Goal: Understand process/instructions: Learn how to perform a task or action

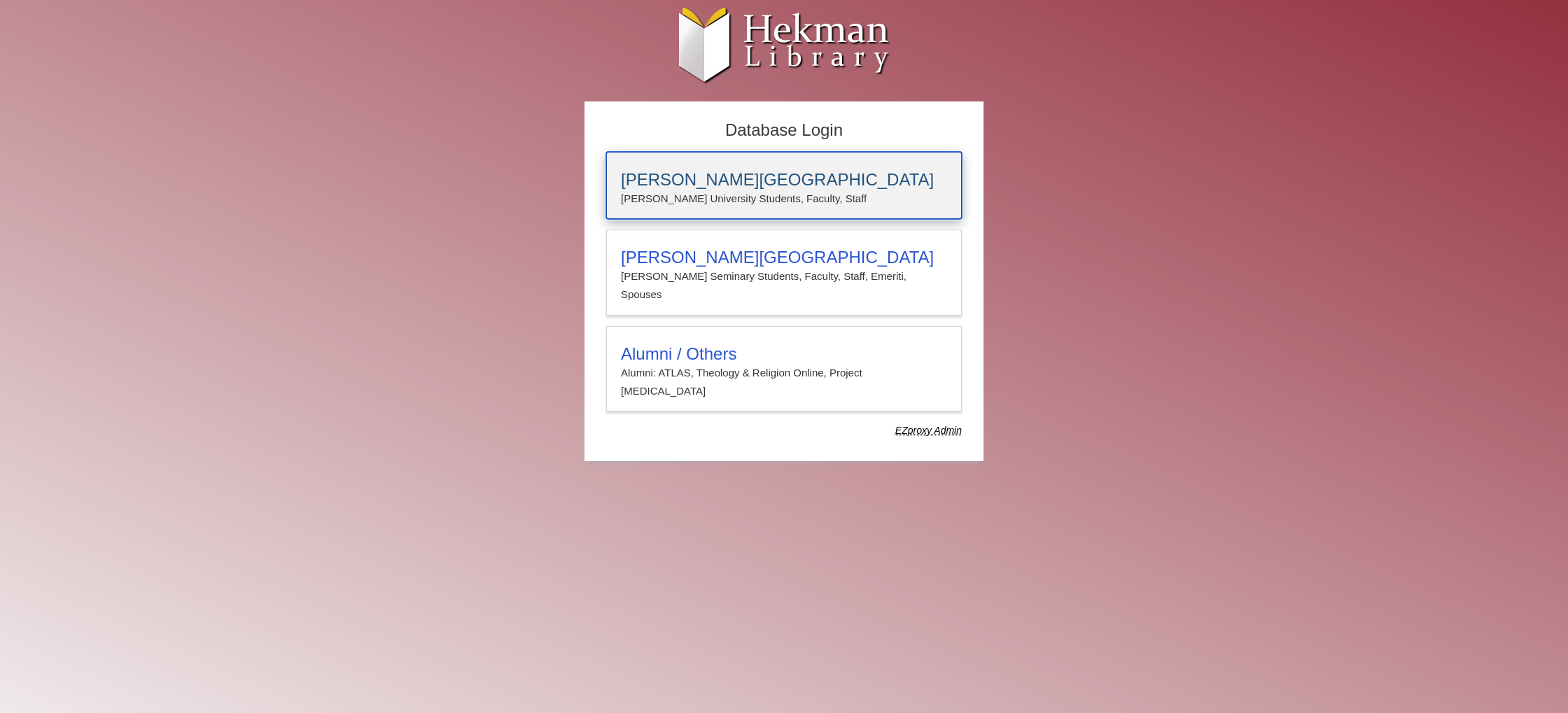
click at [746, 204] on p "[PERSON_NAME] University Students, Faculty, Staff" at bounding box center [784, 198] width 326 height 18
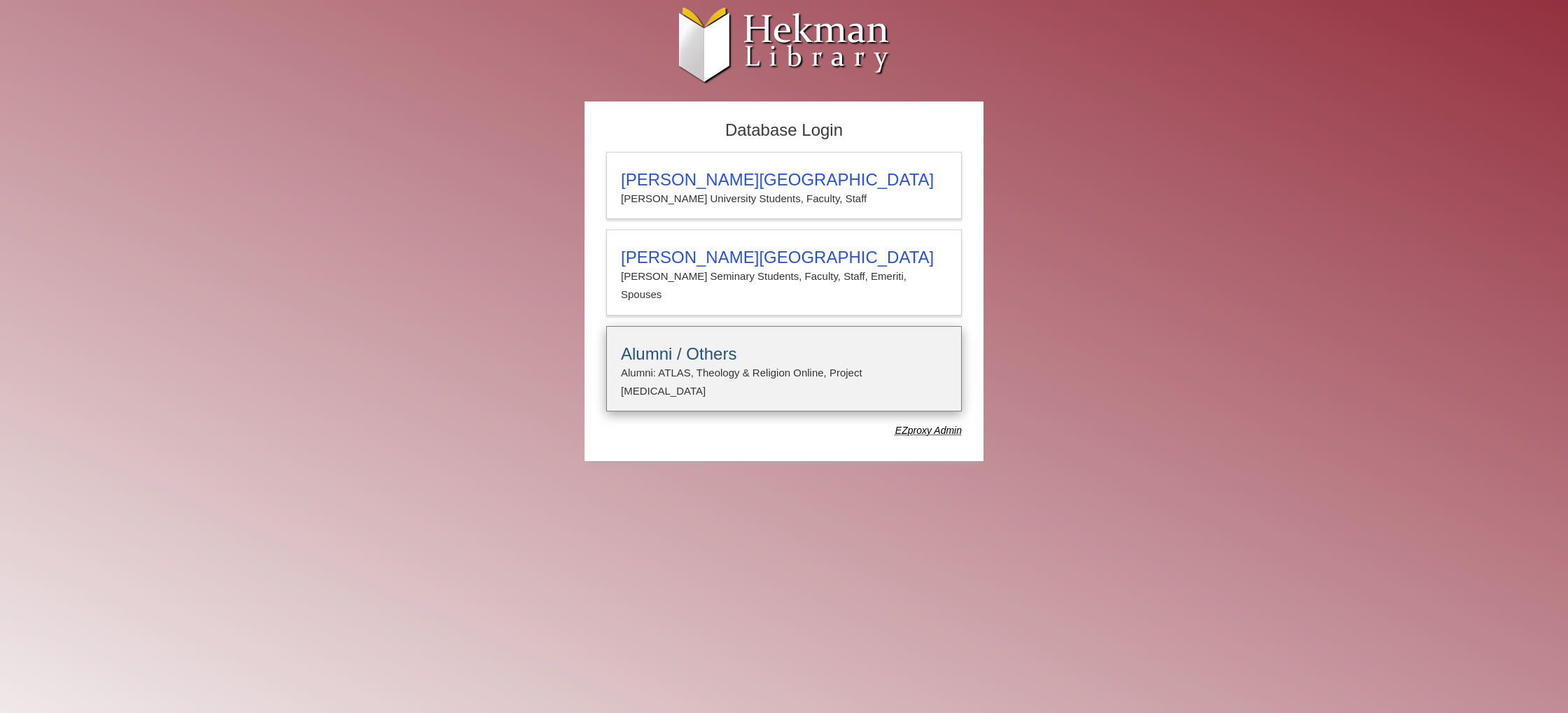
click at [749, 344] on h3 "Alumni / Others" at bounding box center [784, 354] width 326 height 20
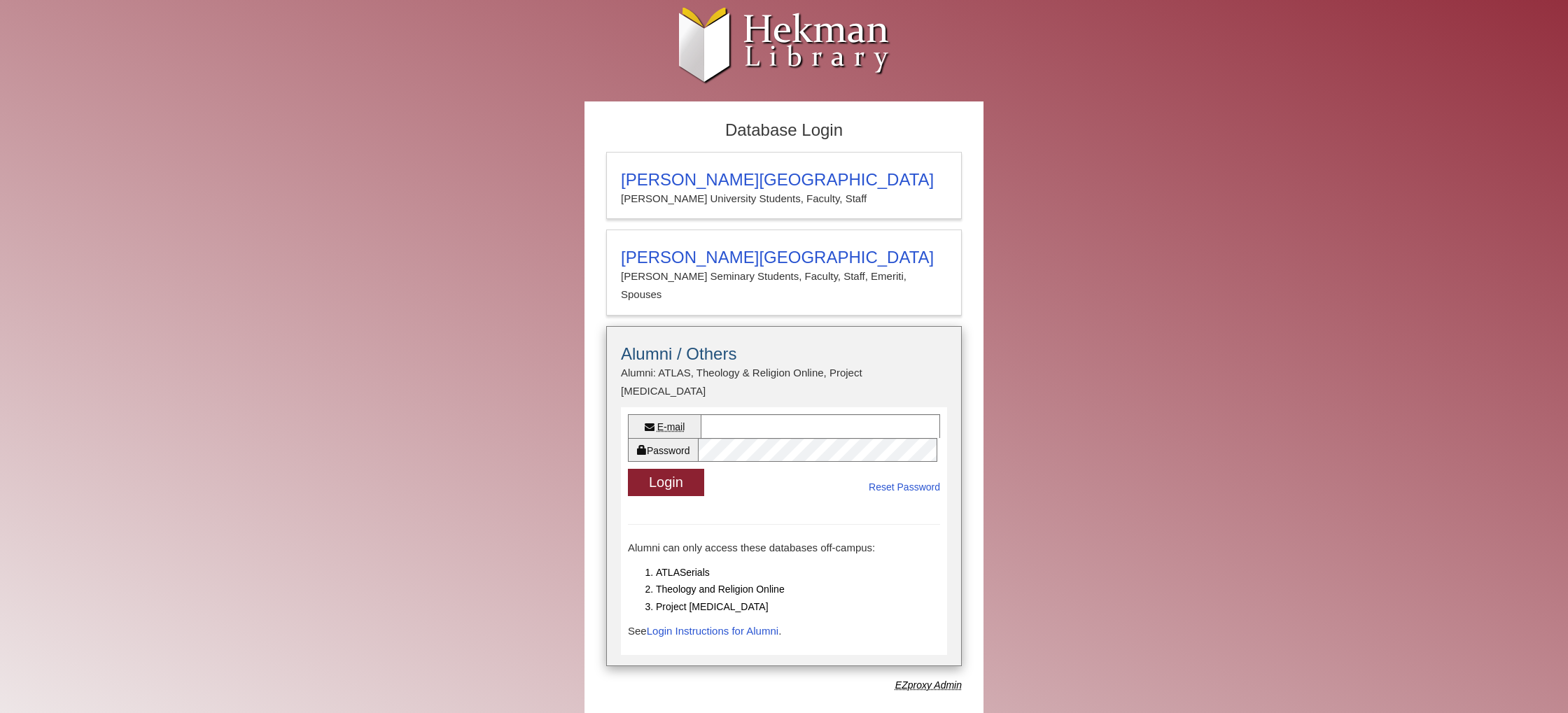
click at [701, 539] on p "Alumni can only access these databases off-campus:" at bounding box center [784, 548] width 312 height 18
click at [686, 581] on li "Theology and Religion Online" at bounding box center [798, 590] width 284 height 17
click at [757, 625] on link "Login Instructions for Alumni" at bounding box center [712, 631] width 131 height 12
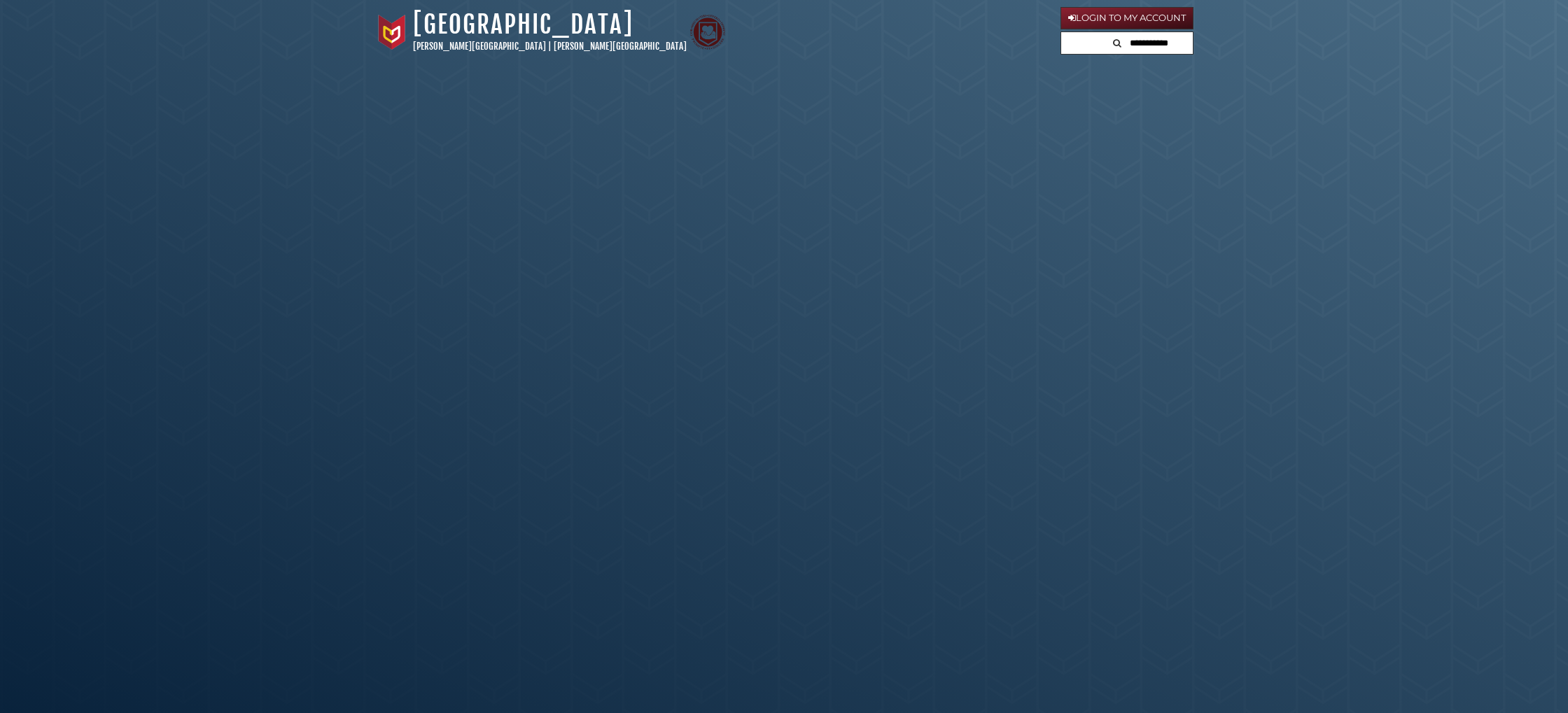
scroll to position [444, 0]
